Goal: Task Accomplishment & Management: Use online tool/utility

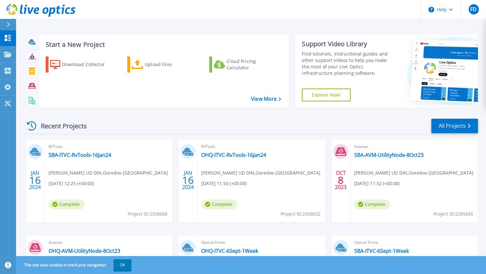
click at [85, 43] on h3 "Start a New Project" at bounding box center [163, 44] width 235 height 7
click at [152, 67] on div "Upload Files" at bounding box center [170, 64] width 51 height 13
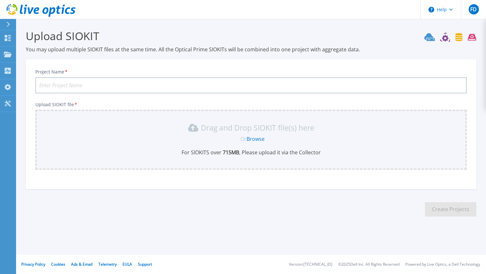
click at [124, 85] on input "Project Name *" at bounding box center [250, 85] width 431 height 16
click at [7, 37] on icon at bounding box center [8, 38] width 6 height 6
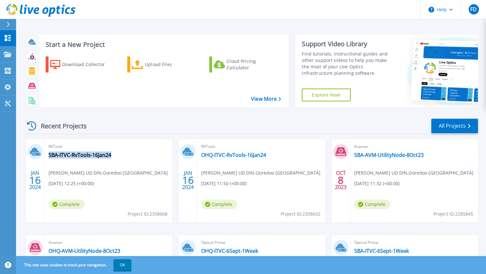
drag, startPoint x: 129, startPoint y: 155, endPoint x: 114, endPoint y: 161, distance: 15.7
click at [114, 161] on div "RVTools SBA-ITVC-RvTools-16Jan24 Fathe Bashir UD DIN , Ooredoo Kuwait 01/16/202…" at bounding box center [109, 180] width 128 height 83
copy div "SBA-ITVC-RvTools-16Jan24"
click at [77, 67] on div "Download Collector" at bounding box center [87, 64] width 51 height 13
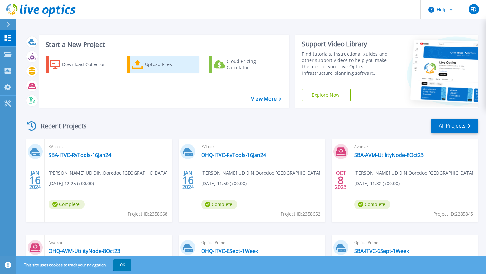
click at [146, 68] on div "Upload Files" at bounding box center [170, 64] width 51 height 13
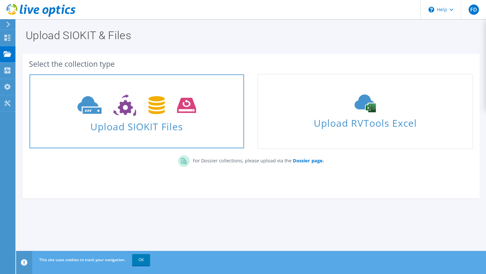
click at [136, 118] on span "Upload SIOKIT Files" at bounding box center [137, 125] width 214 height 14
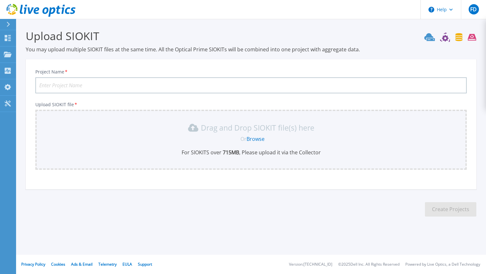
click at [144, 84] on input "Project Name *" at bounding box center [250, 85] width 431 height 16
paste input "SBA-ITVC-RvTools-16Jan24"
drag, startPoint x: 82, startPoint y: 85, endPoint x: 65, endPoint y: 88, distance: 16.9
click at [65, 88] on input "SBA-ITVC-RvTools-10Oct24" at bounding box center [250, 85] width 431 height 16
click at [80, 79] on input "SBA-ITVC-LiveOptics-10Oct24" at bounding box center [250, 85] width 431 height 16
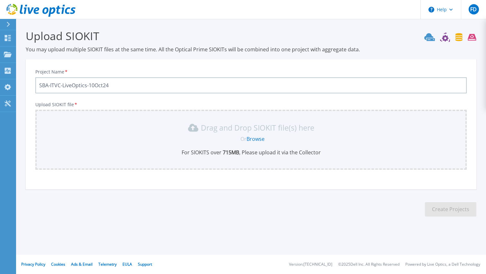
click at [80, 84] on input "SBA-ITVC-LiveOptics-10Oct24" at bounding box center [250, 85] width 431 height 16
click at [253, 138] on link "Browse" at bounding box center [255, 139] width 18 height 7
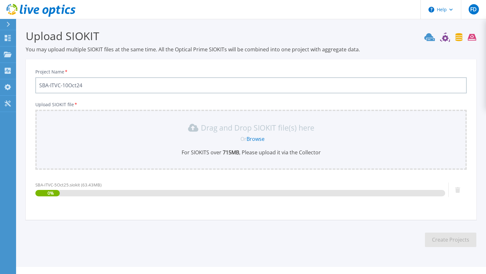
scroll to position [12, 0]
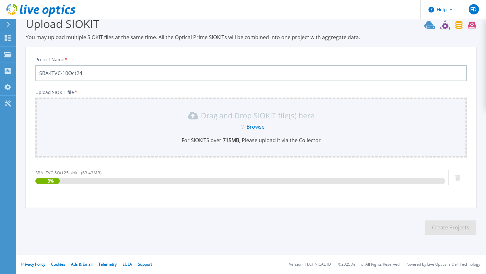
drag, startPoint x: 115, startPoint y: 70, endPoint x: 45, endPoint y: 67, distance: 69.8
click at [45, 67] on input "SBA-ITVC-10Oct24" at bounding box center [250, 73] width 431 height 16
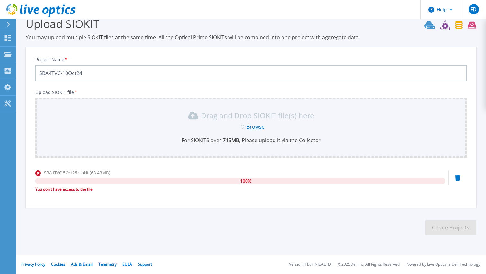
click at [260, 128] on link "Browse" at bounding box center [255, 126] width 18 height 7
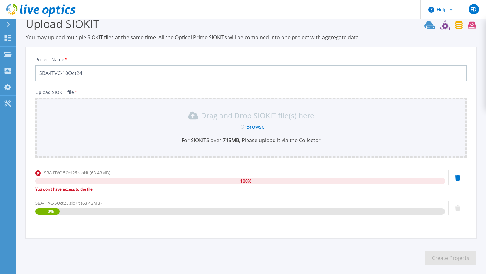
scroll to position [43, 0]
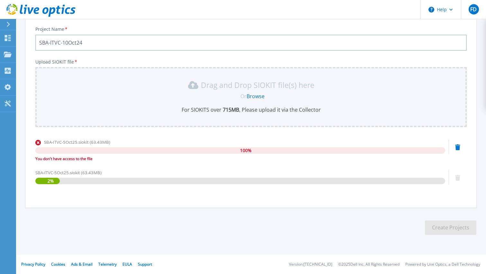
click at [455, 148] on div "SBA-ITVC-5Oct25.siokit (63.43MB) 100 % You don't have access to the file" at bounding box center [250, 152] width 431 height 27
click at [459, 147] on icon at bounding box center [457, 148] width 5 height 6
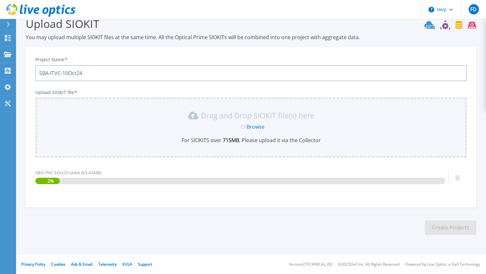
scroll to position [12, 0]
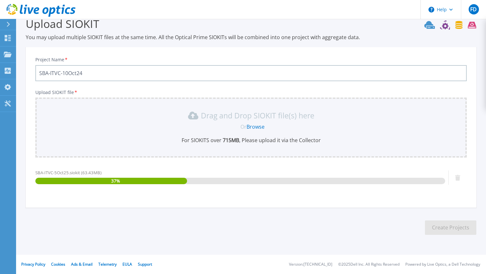
drag, startPoint x: 92, startPoint y: 75, endPoint x: 36, endPoint y: 75, distance: 55.6
click at [36, 75] on input "SBA-ITVC-10Oct24" at bounding box center [250, 73] width 431 height 16
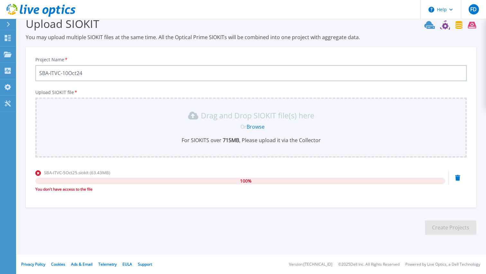
click at [459, 178] on icon at bounding box center [457, 178] width 5 height 6
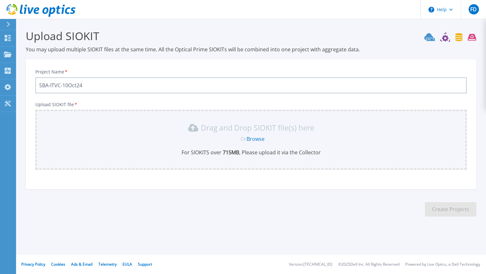
scroll to position [0, 0]
drag, startPoint x: 50, startPoint y: 85, endPoint x: 39, endPoint y: 85, distance: 10.9
click at [39, 85] on input "SBA-ITVC-10Oct24" at bounding box center [250, 85] width 431 height 16
type input "OHQ-ITVC-10Oct24"
click at [251, 140] on link "Browse" at bounding box center [255, 139] width 18 height 7
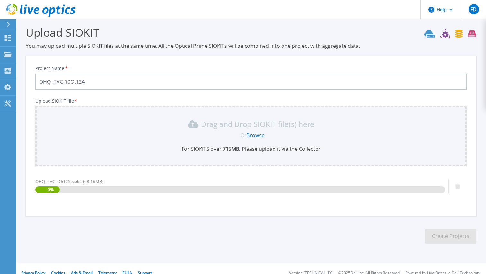
scroll to position [12, 0]
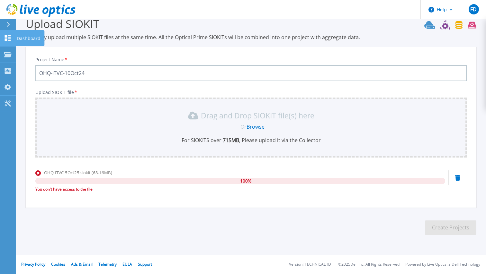
click at [3, 43] on link "Dashboard Dashboard" at bounding box center [8, 38] width 16 height 16
